Goal: Find specific page/section: Find specific page/section

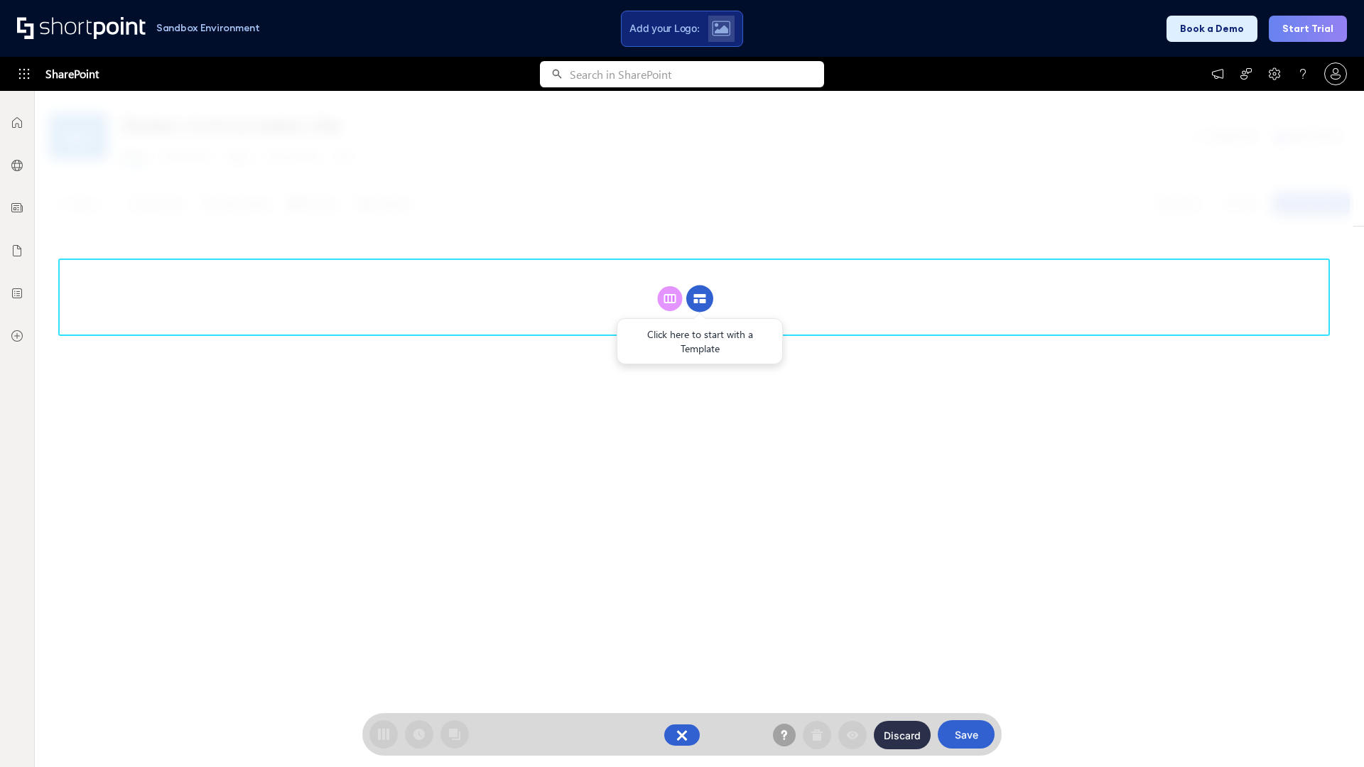
click at [700, 298] on circle at bounding box center [699, 298] width 27 height 27
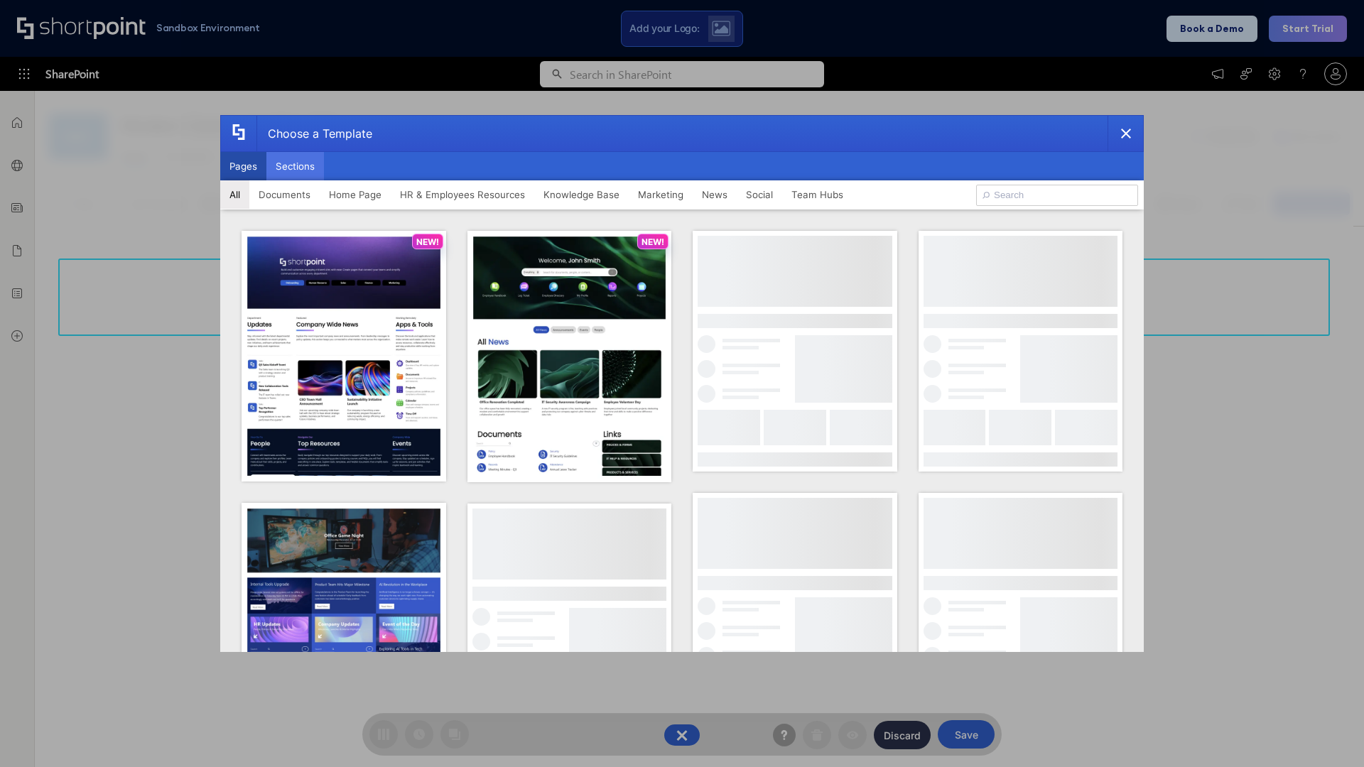
click at [295, 166] on button "Sections" at bounding box center [295, 166] width 58 height 28
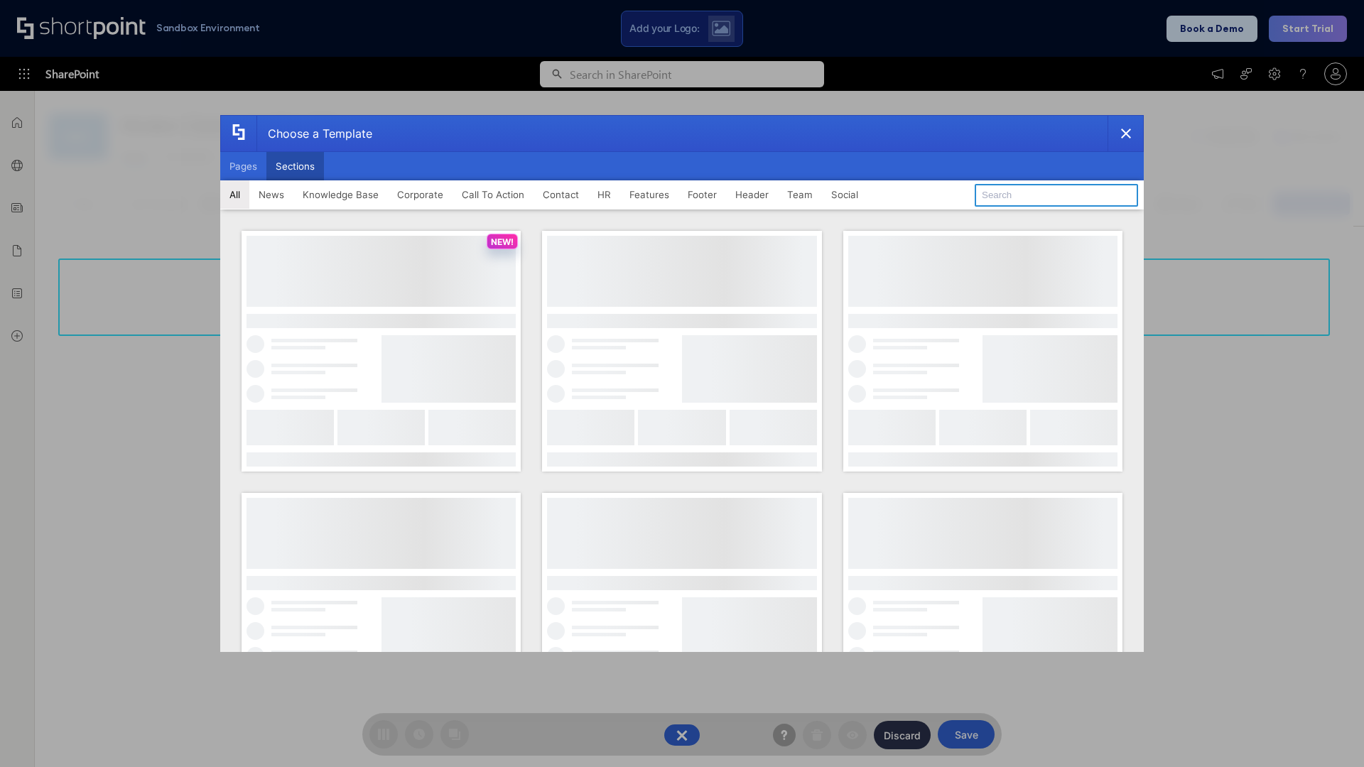
type input "Footer 4"
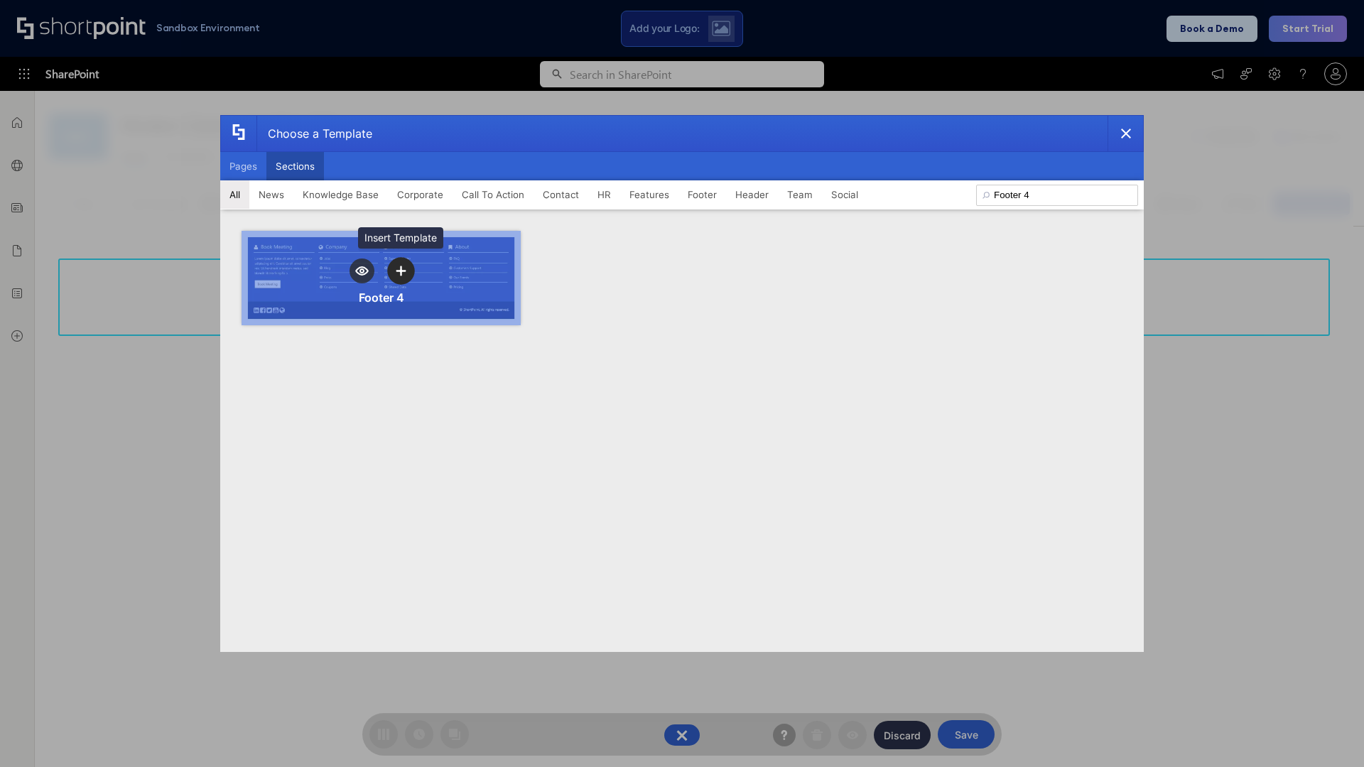
click at [401, 271] on icon "template selector" at bounding box center [401, 271] width 10 height 10
